Goal: Transaction & Acquisition: Purchase product/service

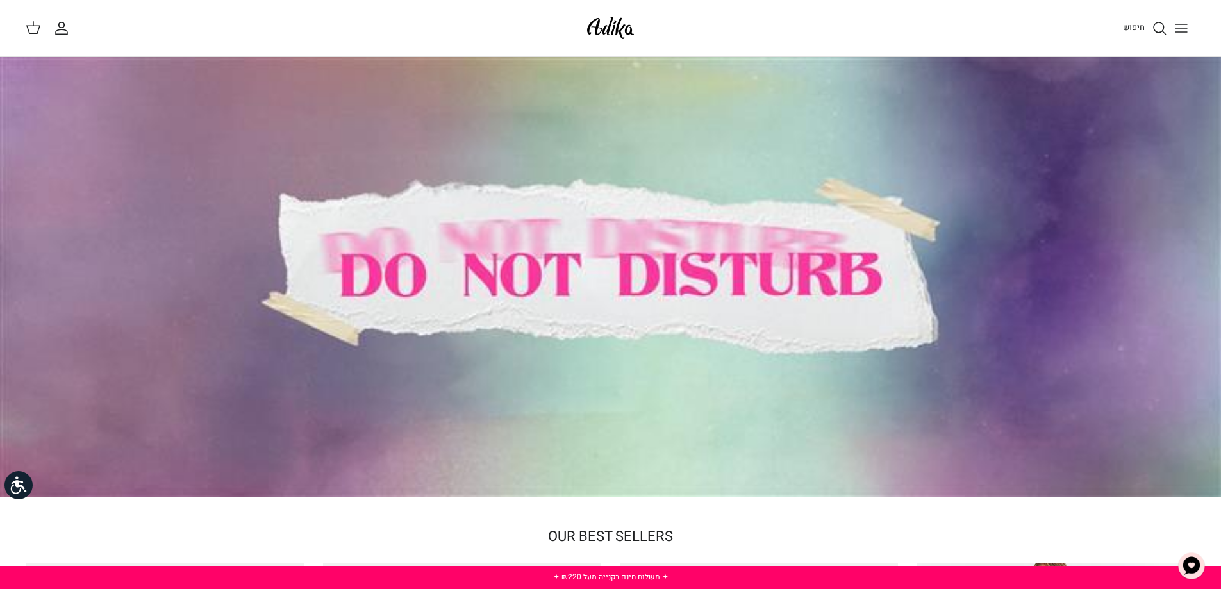
click at [1185, 32] on line "Toggle menu" at bounding box center [1181, 32] width 12 height 0
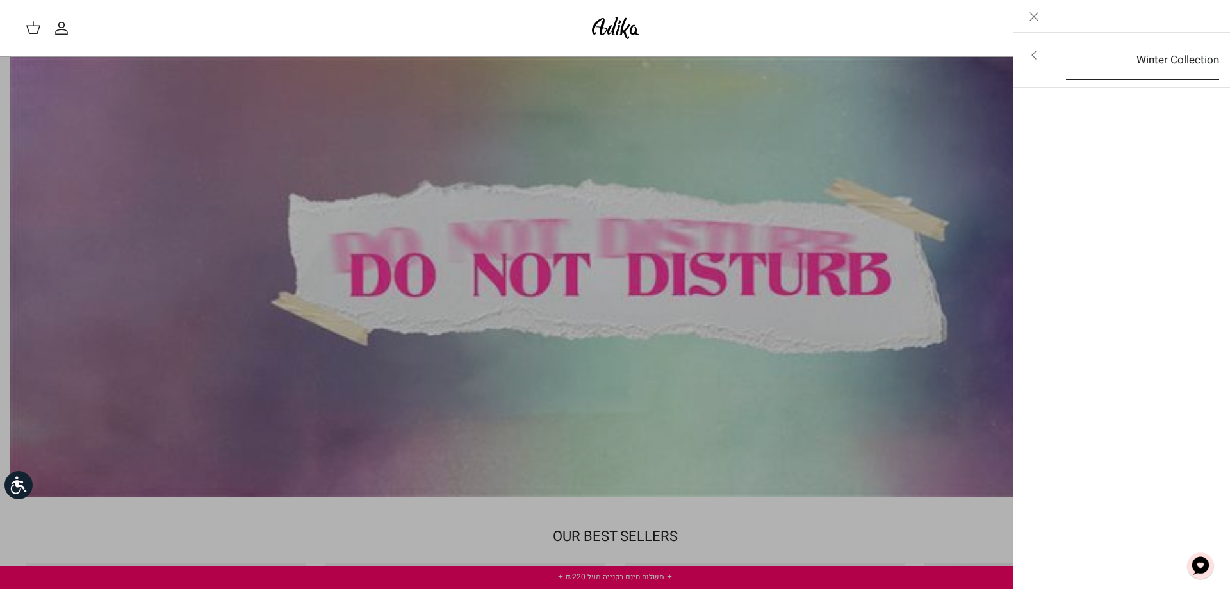
click at [1160, 59] on link "Winter Collection" at bounding box center [1143, 60] width 176 height 40
click at [1167, 59] on font "Для всех товаров" at bounding box center [1168, 56] width 88 height 16
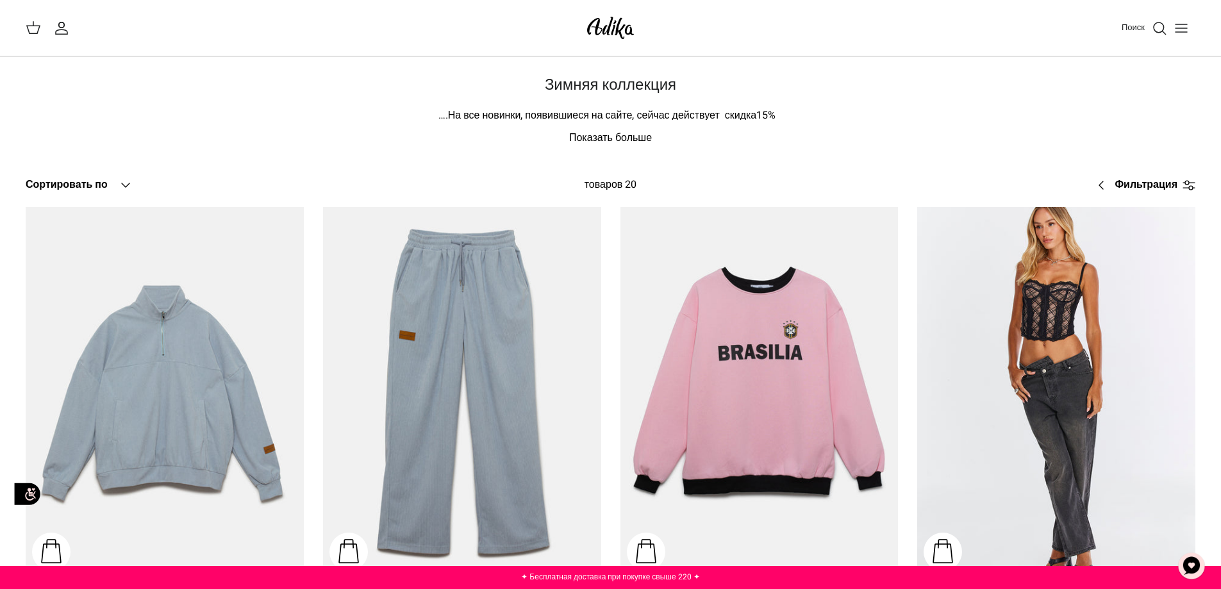
click at [1183, 31] on icon "Переключить меню" at bounding box center [1180, 28] width 15 height 15
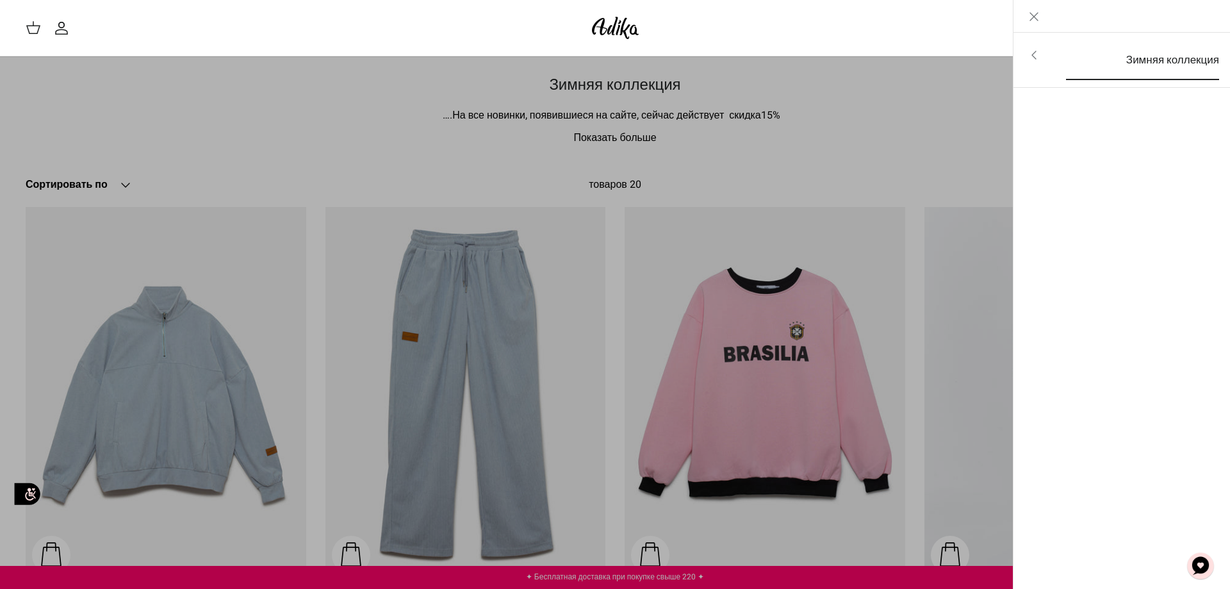
click at [1176, 57] on font "Зимняя коллекция" at bounding box center [1172, 60] width 93 height 16
click at [1176, 57] on font "Для всех товаров" at bounding box center [1168, 56] width 88 height 16
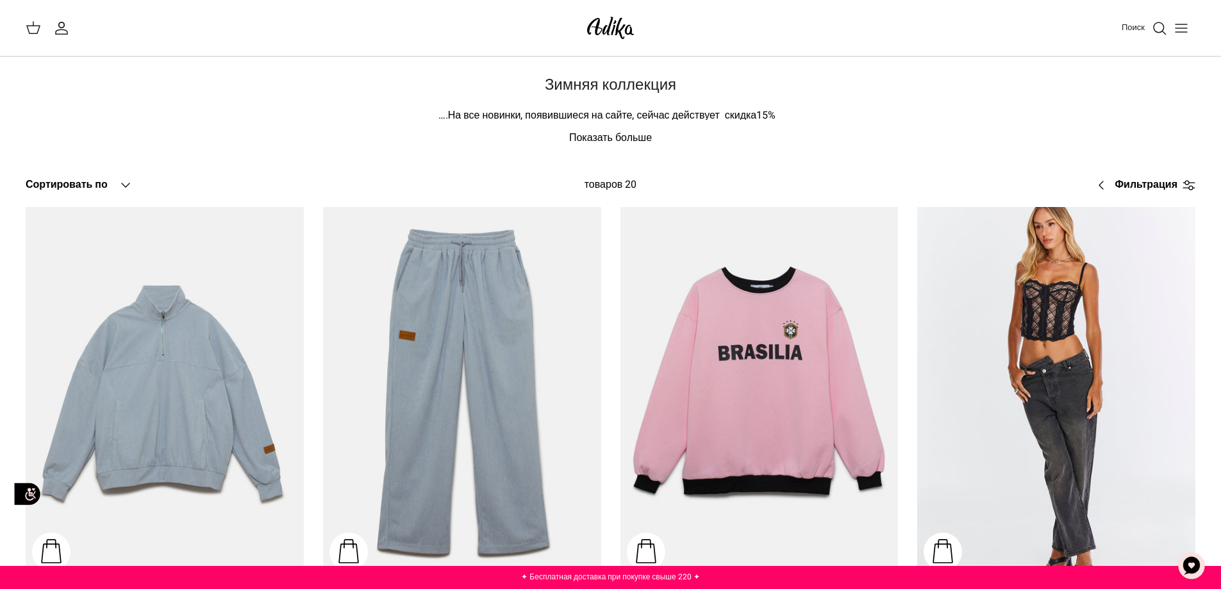
click at [1149, 183] on font "Фильтрация" at bounding box center [1145, 184] width 63 height 15
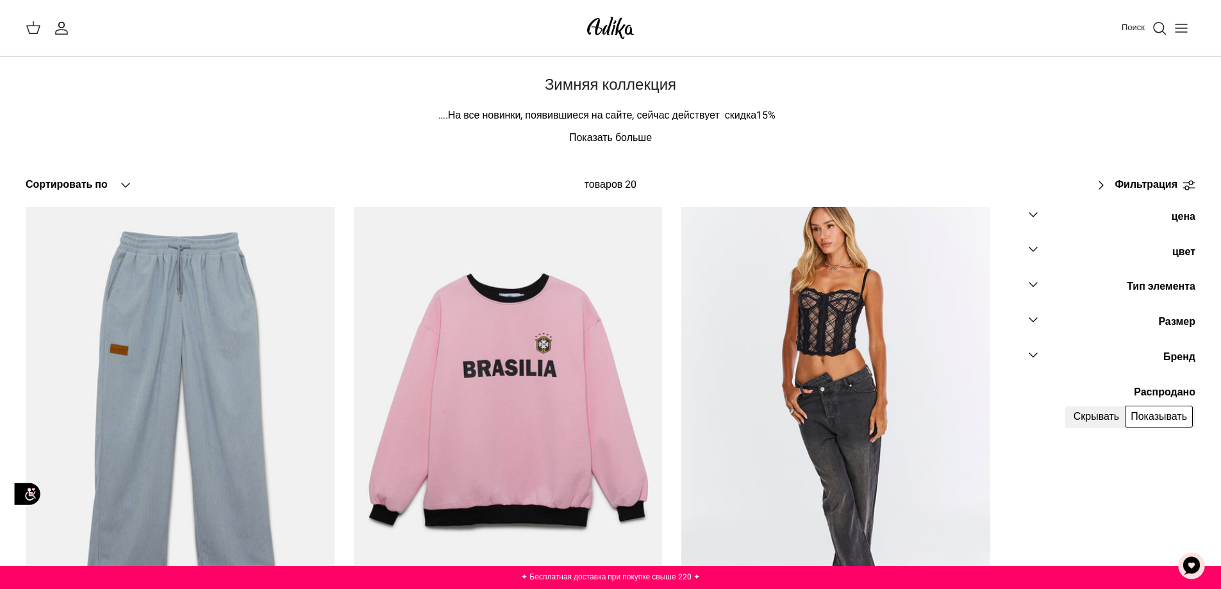
click at [1165, 284] on font "Тип элемента" at bounding box center [1160, 286] width 69 height 15
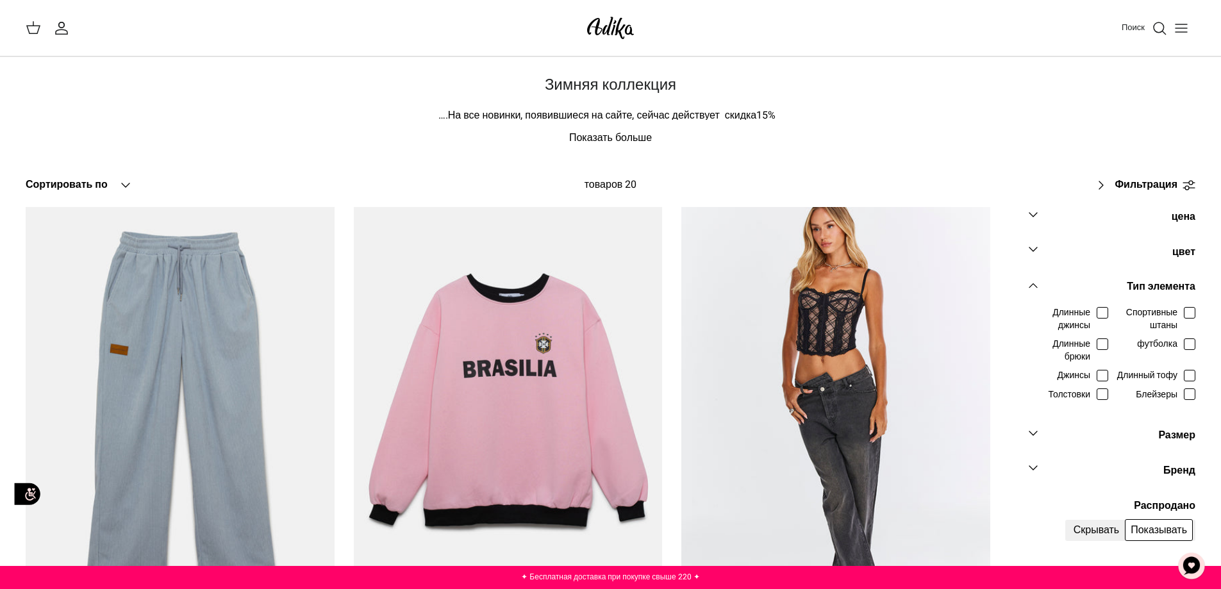
click at [1144, 395] on font "Блейзеры" at bounding box center [1156, 394] width 42 height 13
click at [1177, 388] on input "Блейзеры" at bounding box center [1177, 387] width 1 height 1
checkbox input "true"
radio input "true"
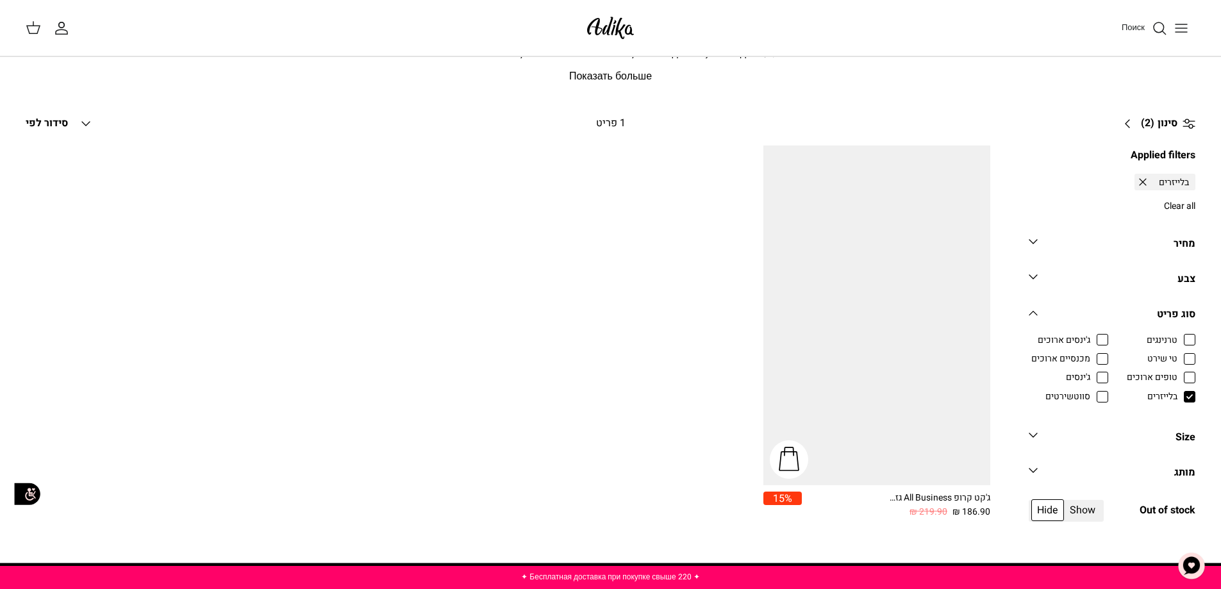
scroll to position [113, 0]
